Goal: Task Accomplishment & Management: Manage account settings

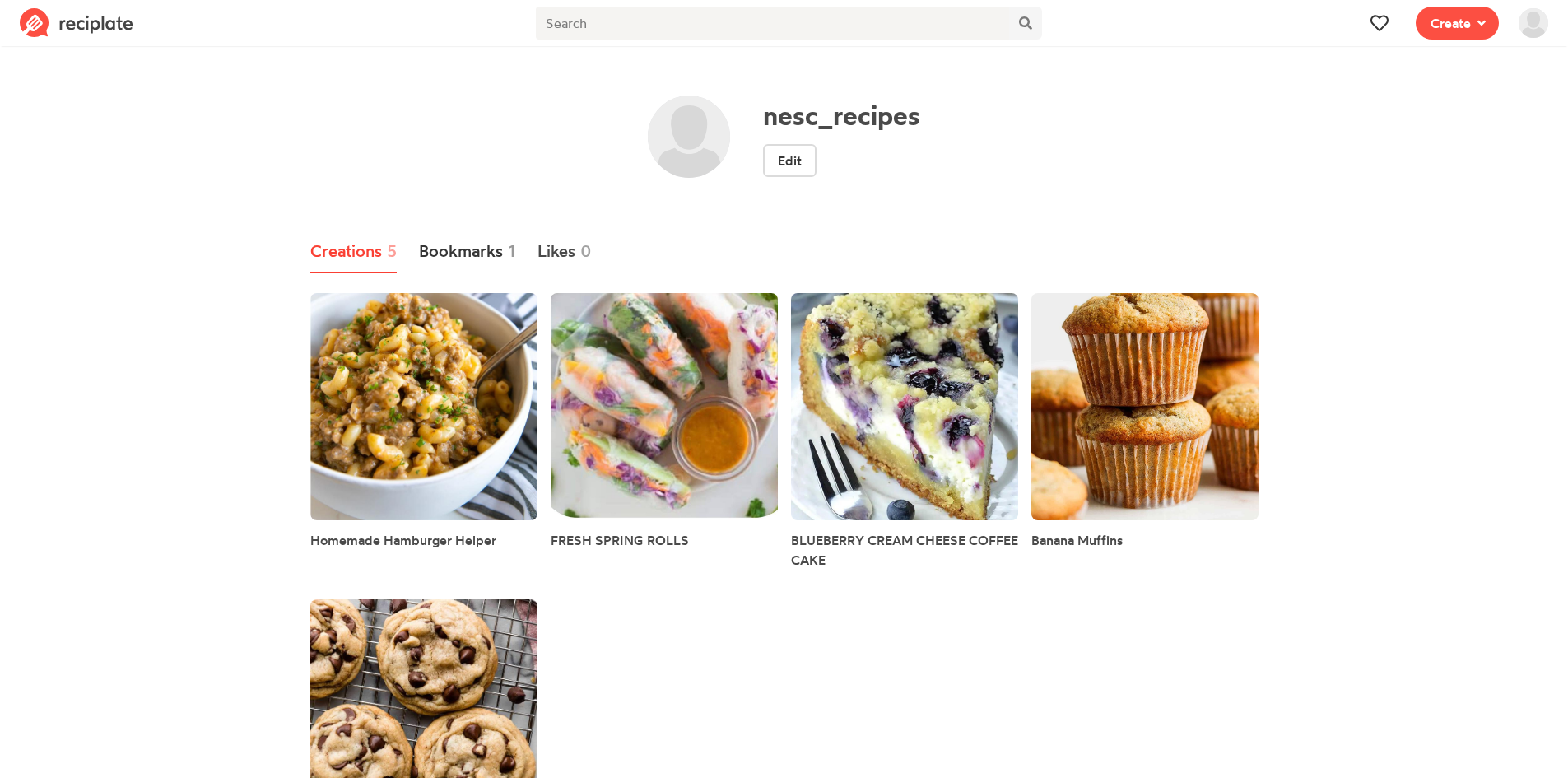
click at [480, 231] on link "Bookmarks 1" at bounding box center [467, 252] width 97 height 43
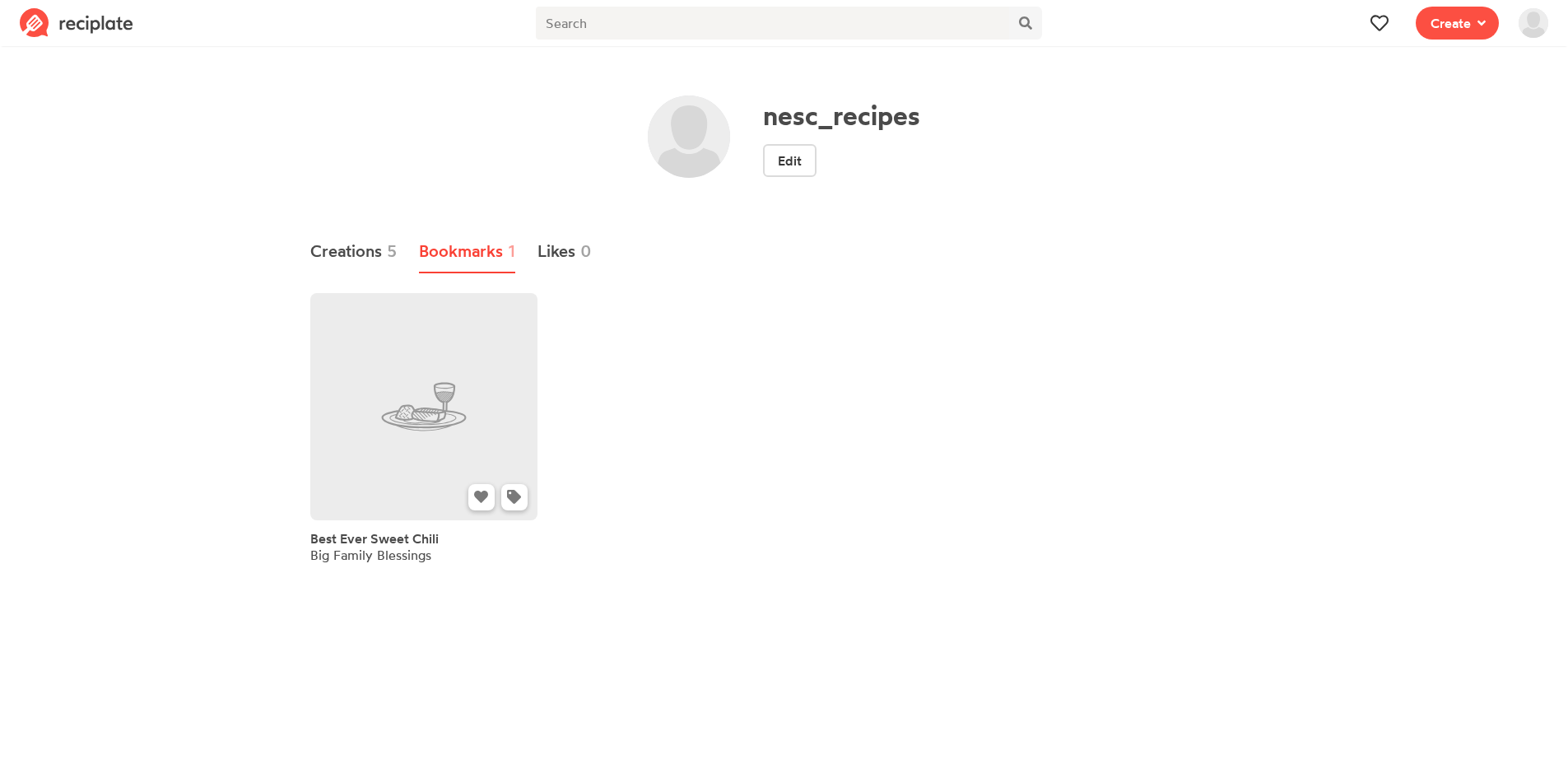
click at [437, 404] on link at bounding box center [424, 406] width 227 height 227
click at [367, 252] on link "Creations 5" at bounding box center [353, 252] width 87 height 43
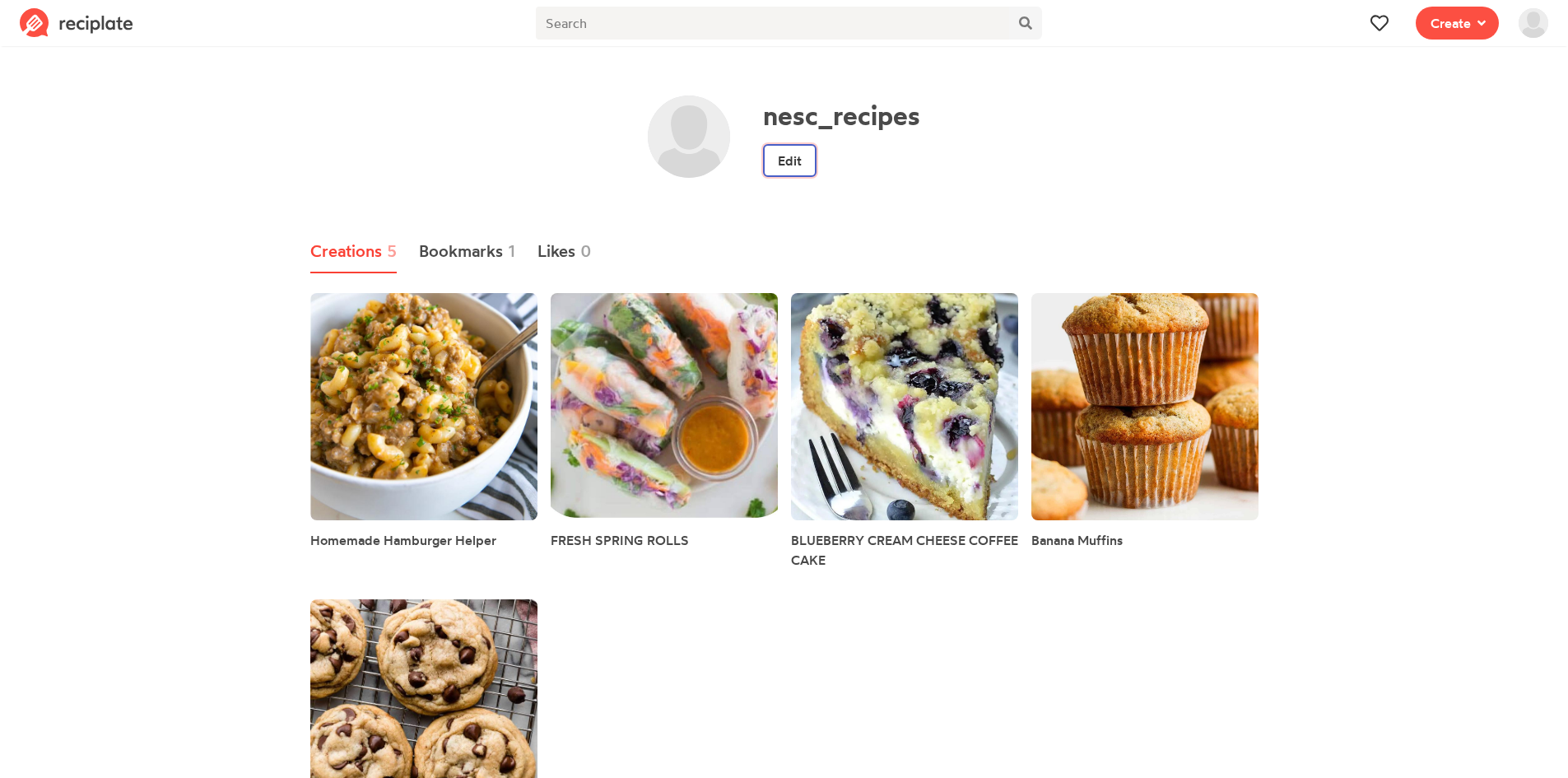
click at [781, 166] on link "Edit" at bounding box center [790, 160] width 54 height 33
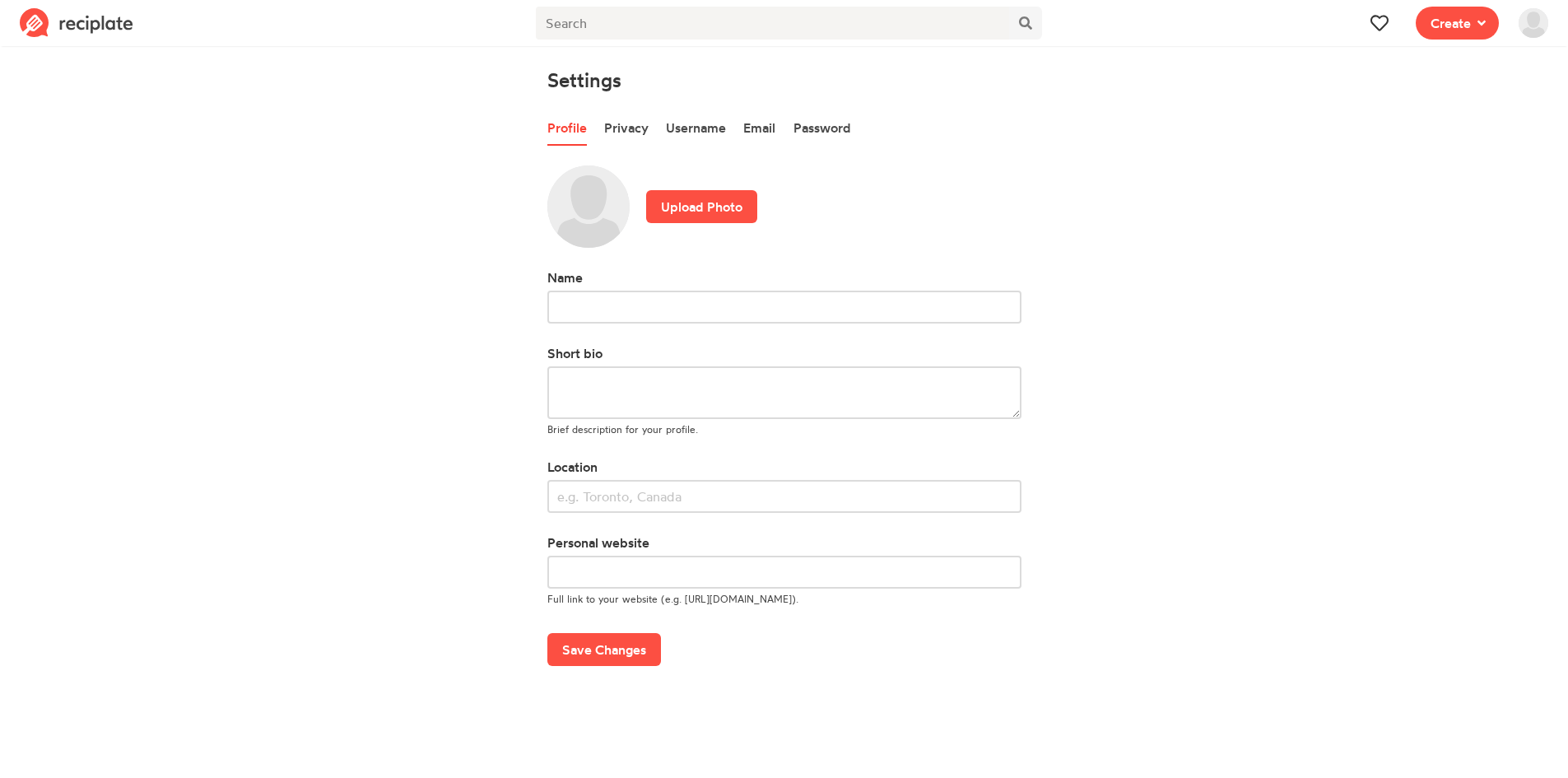
click at [579, 206] on img at bounding box center [588, 206] width 82 height 82
click at [720, 203] on label "Upload Photo" at bounding box center [702, 206] width 112 height 33
click at [0, 0] on input "Upload Photo" at bounding box center [0, 0] width 0 height 0
click at [713, 205] on label "Upload Photo" at bounding box center [702, 206] width 112 height 33
click at [0, 0] on input "Upload Photo" at bounding box center [0, 0] width 0 height 0
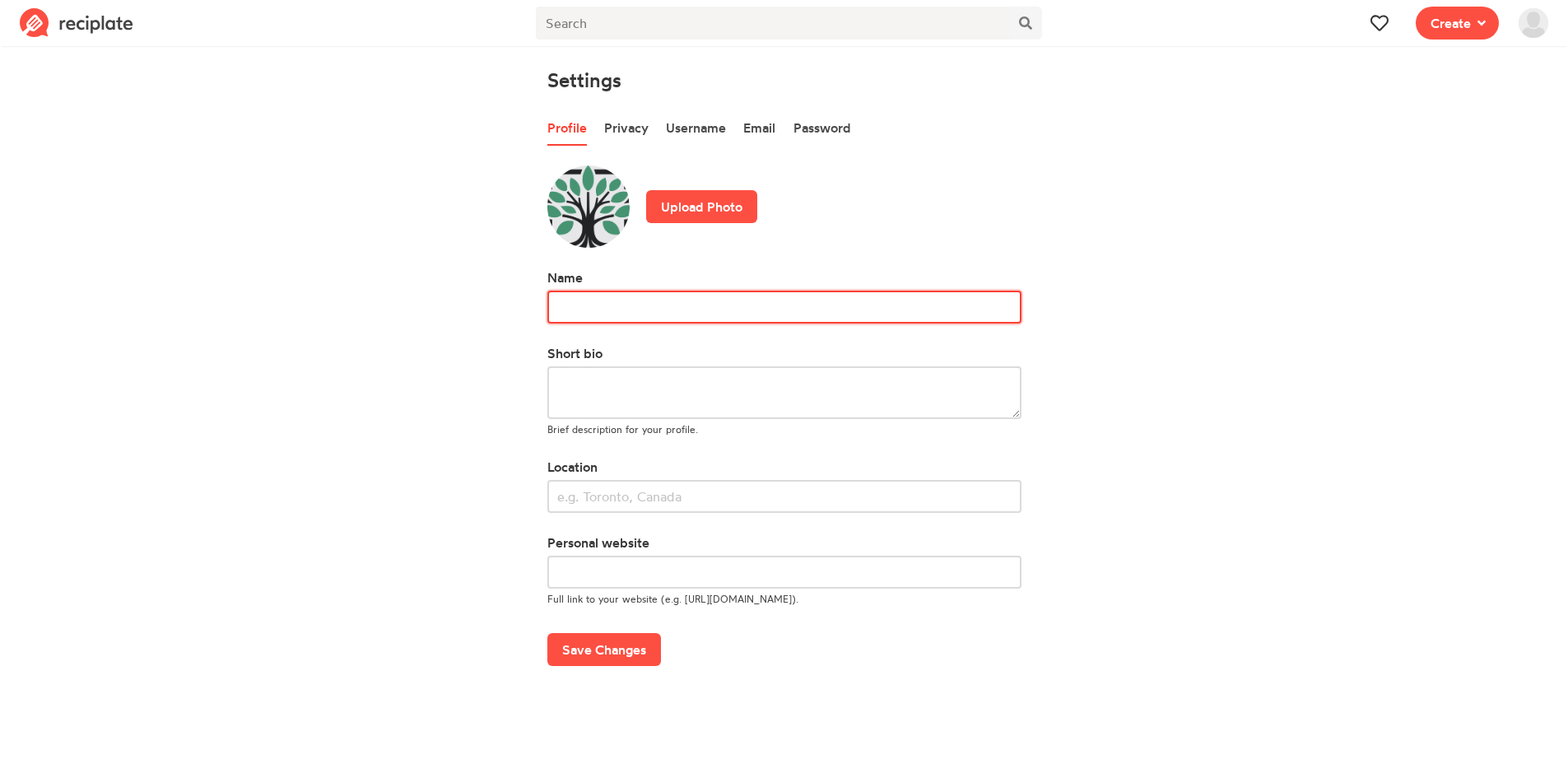
click at [615, 317] on input "text" at bounding box center [784, 307] width 475 height 33
type input "N"
type input "Timberlake - Northeast Service Center"
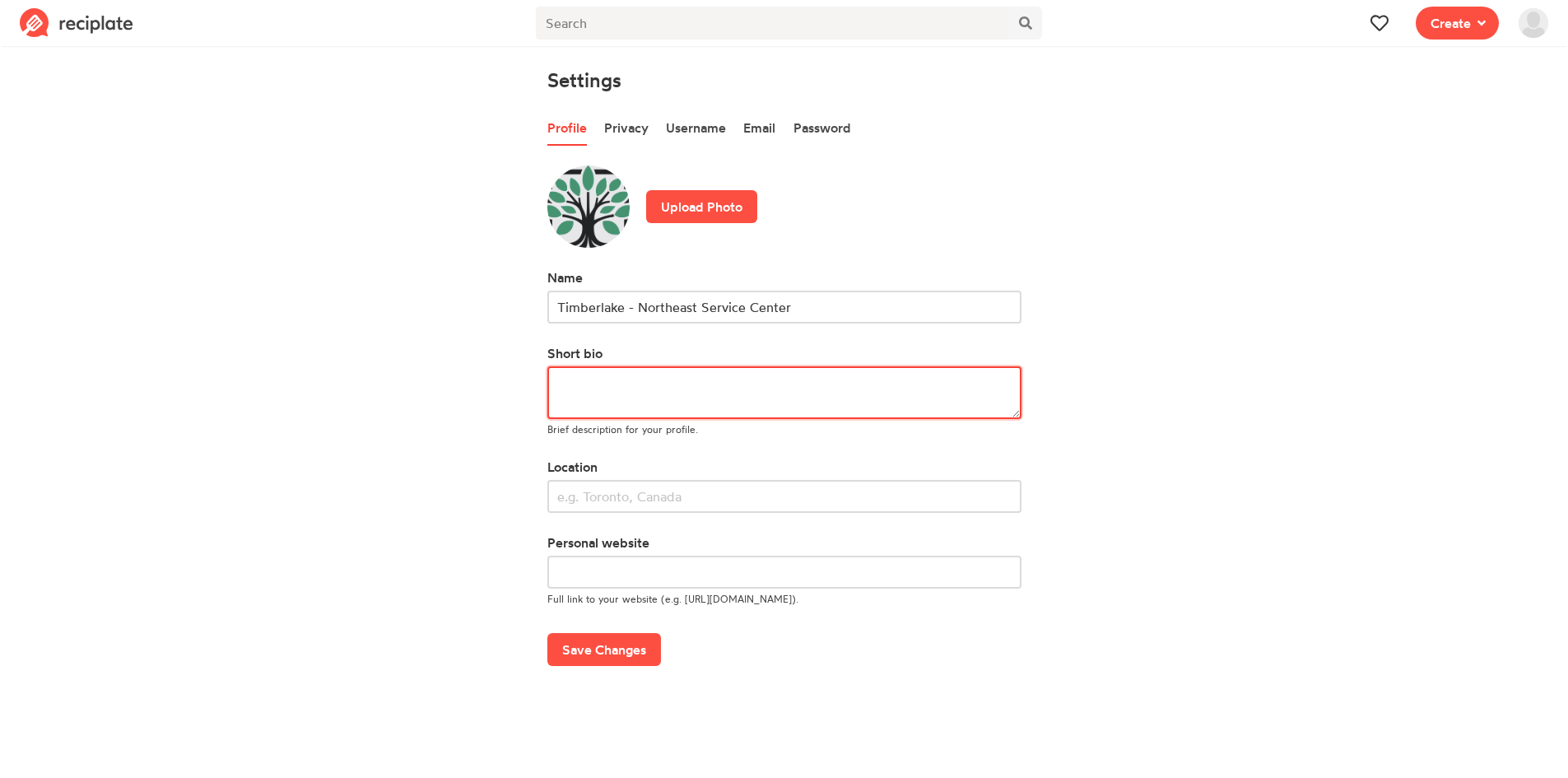
click at [650, 394] on textarea at bounding box center [784, 392] width 475 height 53
type textarea "H"
type textarea "T"
type textarea "This is a page for all NESC employees to share their favorite recipes!"
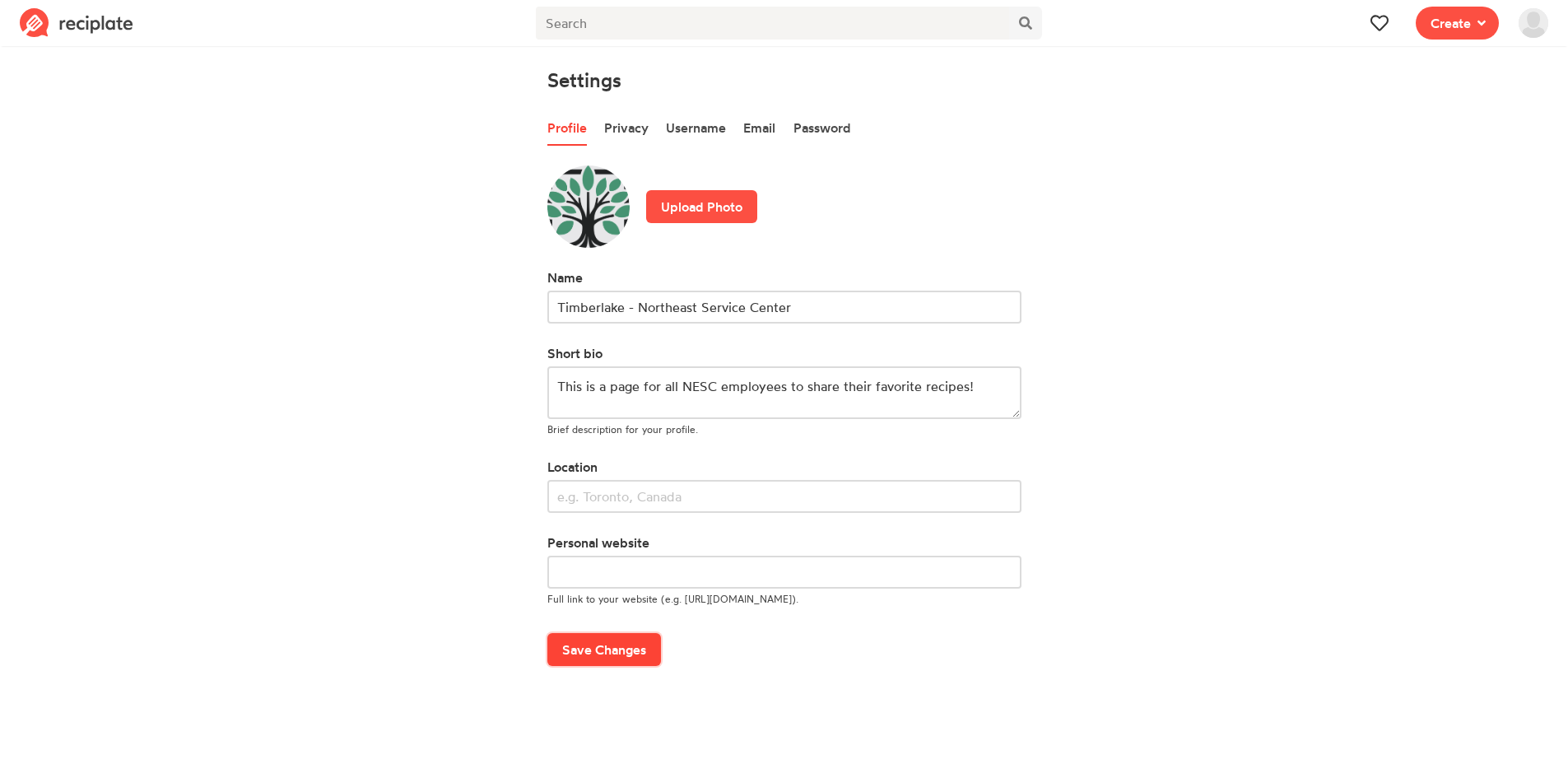
click at [620, 644] on button "Save Changes" at bounding box center [604, 650] width 114 height 33
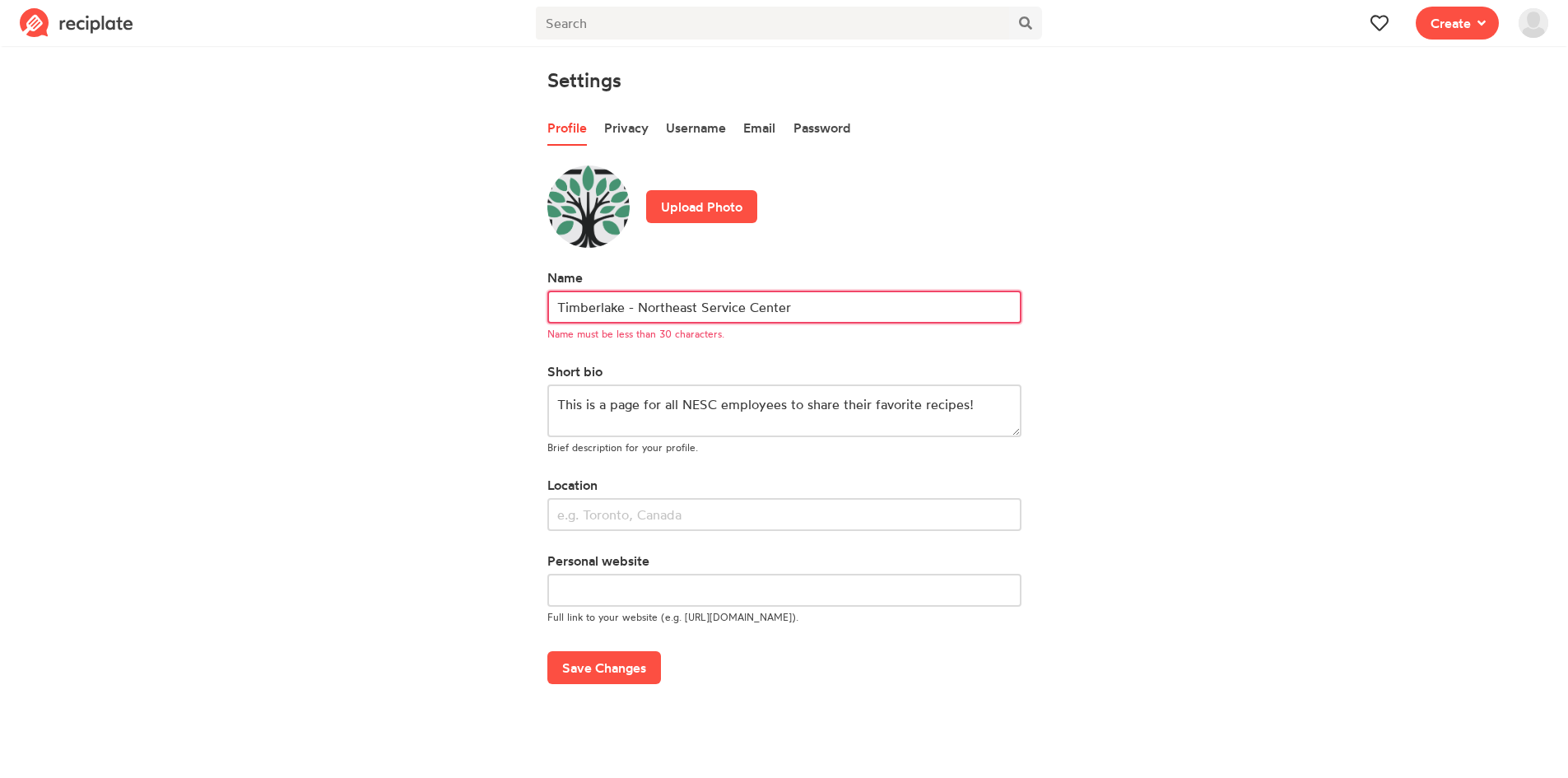
click at [747, 305] on input "Timberlake - Northeast Service Center" at bounding box center [784, 307] width 475 height 33
drag, startPoint x: 810, startPoint y: 307, endPoint x: 636, endPoint y: 306, distance: 174.0
click at [636, 306] on input "Timberlake - Northeast Service Center" at bounding box center [784, 307] width 475 height 33
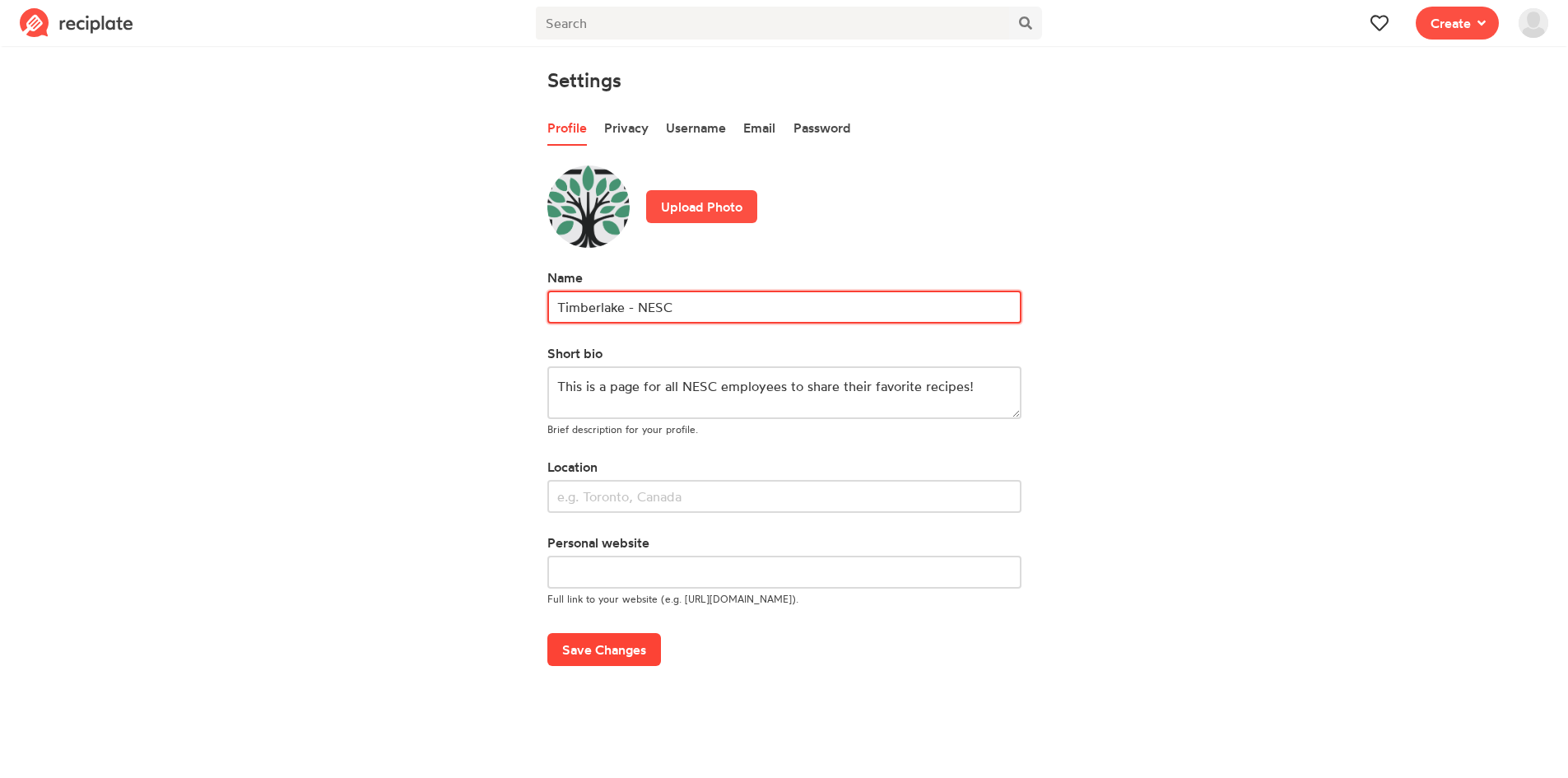
type input "Timberlake - NESC"
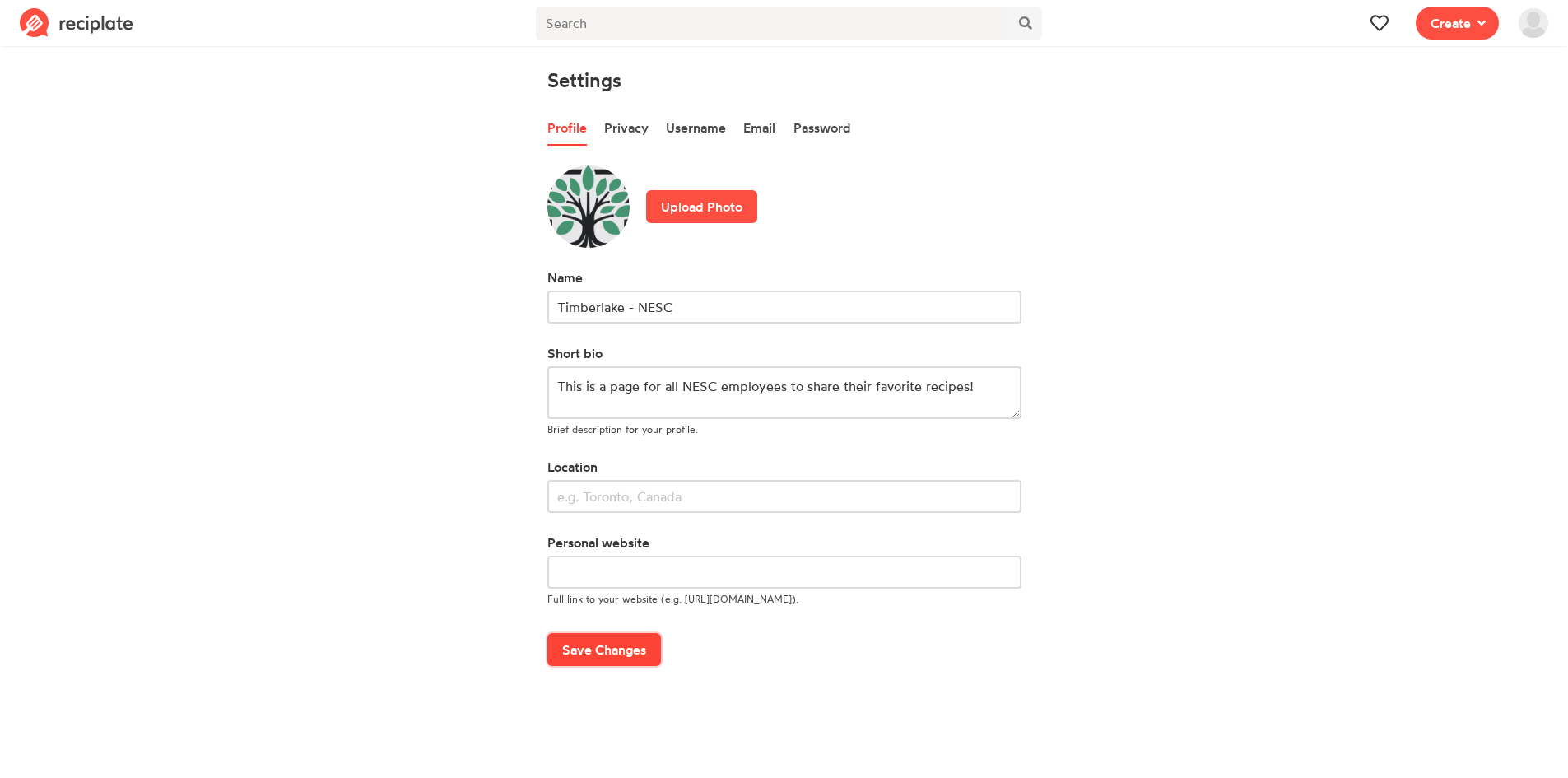
click at [622, 646] on button "Save Changes" at bounding box center [604, 650] width 114 height 33
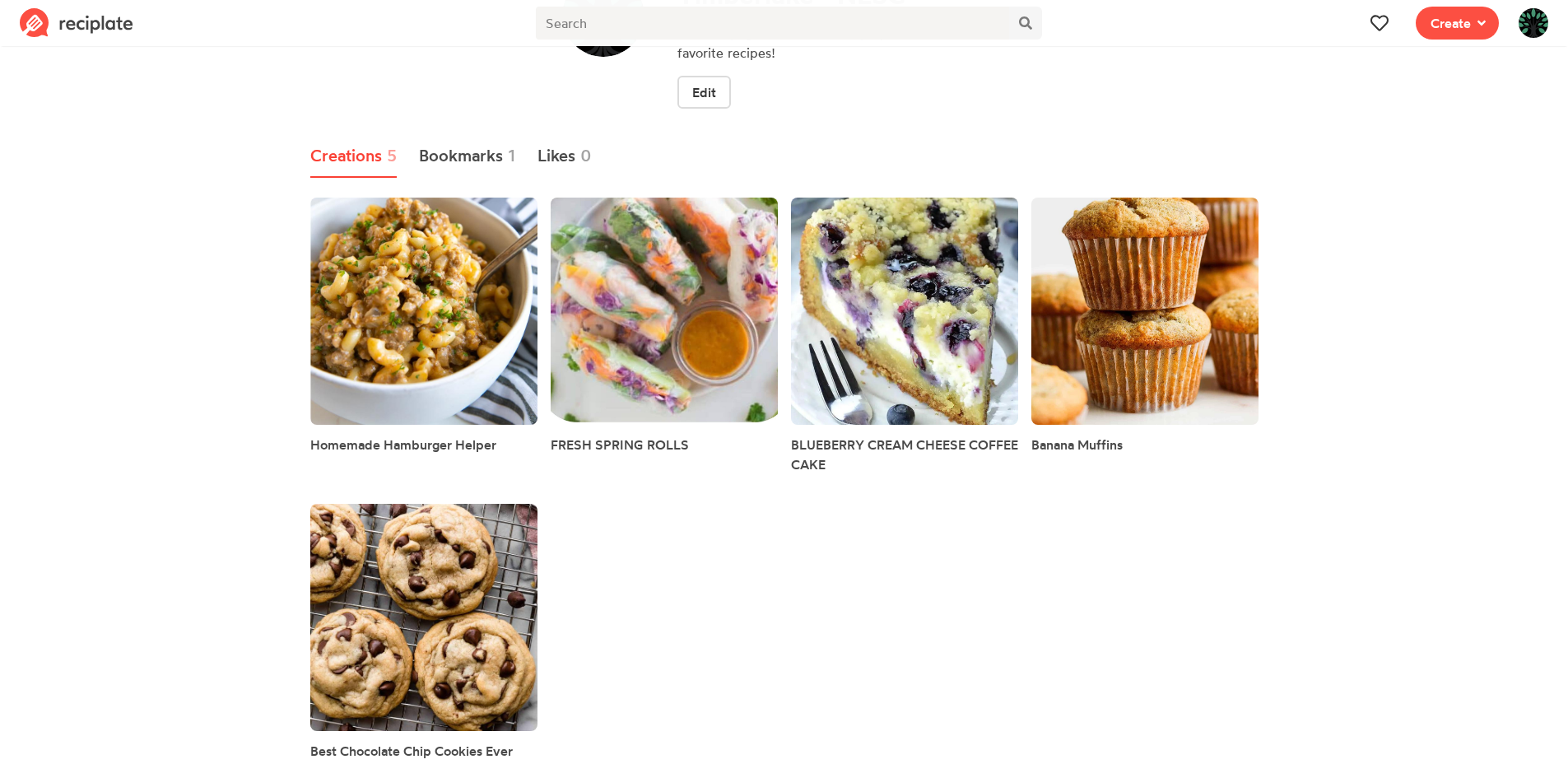
scroll to position [140, 0]
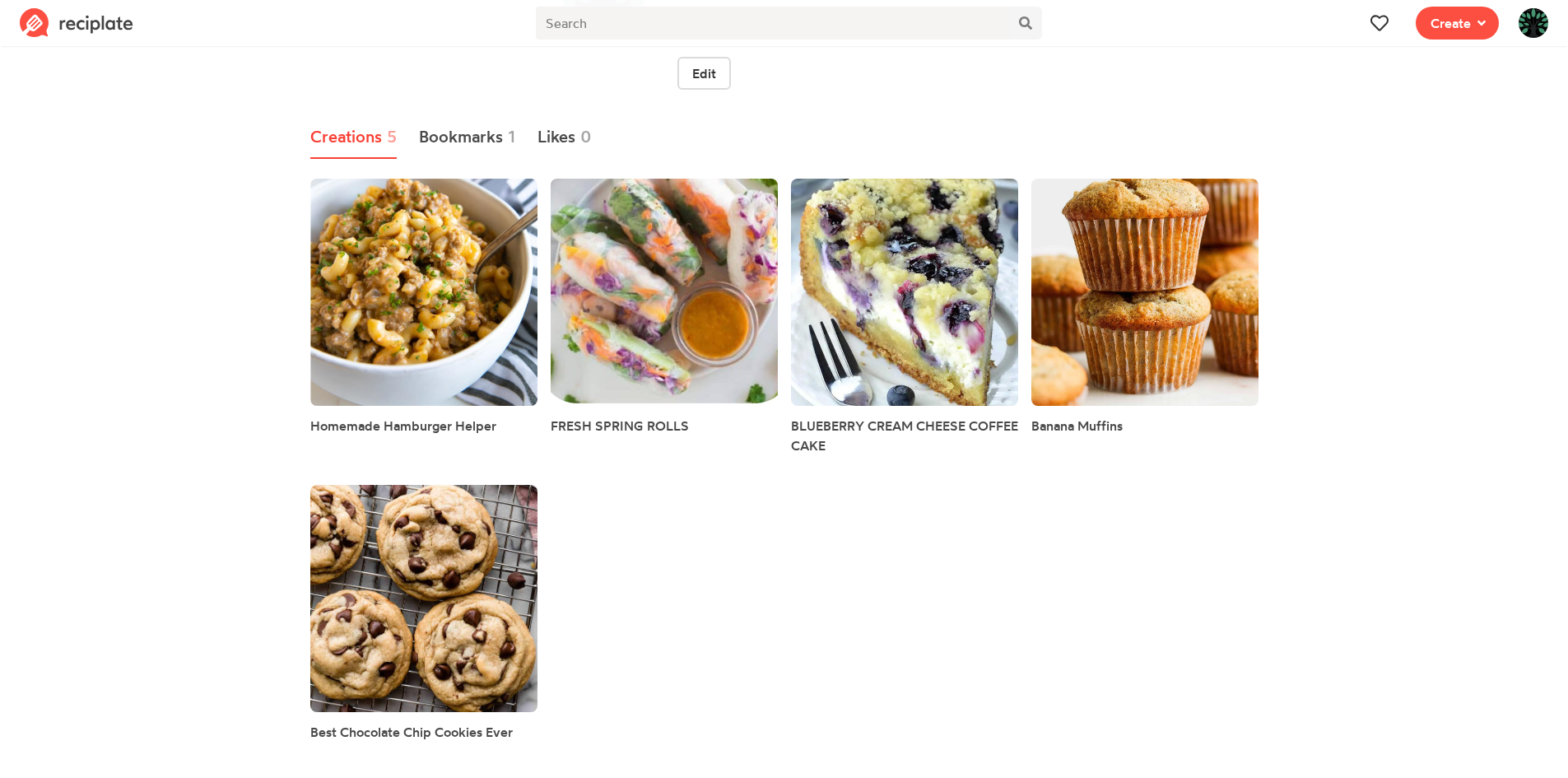
click at [417, 207] on link at bounding box center [424, 293] width 227 height 227
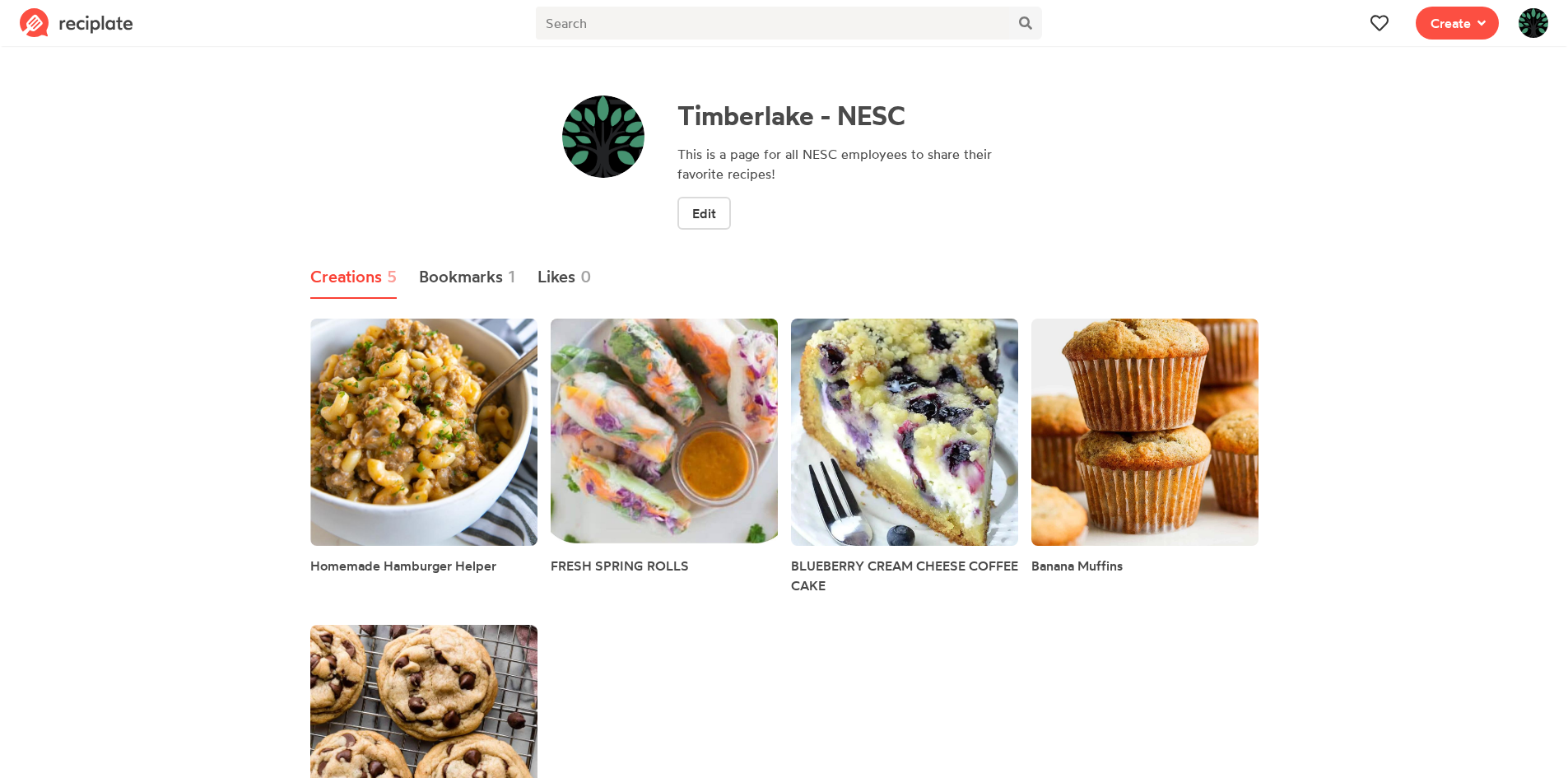
scroll to position [140, 0]
